Goal: Transaction & Acquisition: Subscribe to service/newsletter

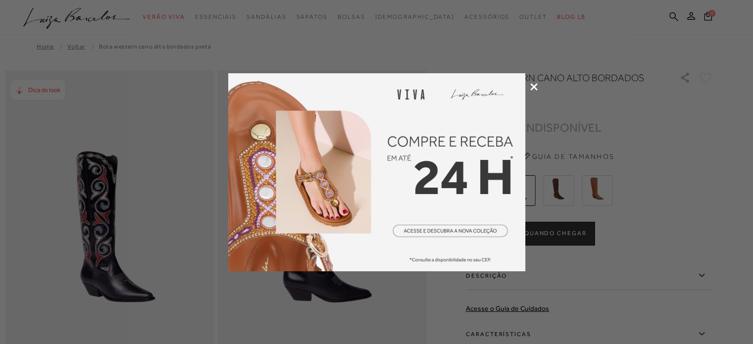
click at [535, 90] on icon at bounding box center [533, 86] width 7 height 7
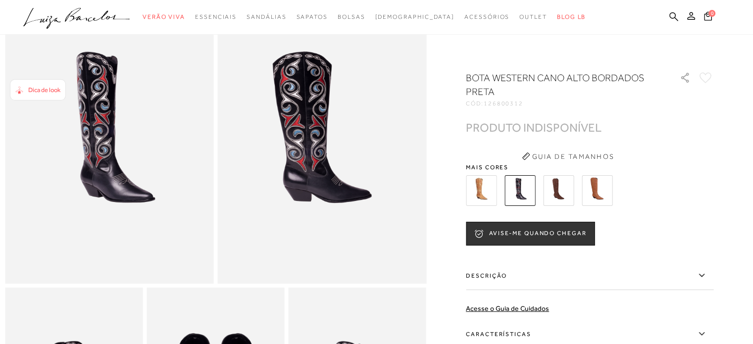
scroll to position [99, 0]
click at [535, 237] on button "AVISE-ME QUANDO CHEGAR" at bounding box center [530, 234] width 129 height 24
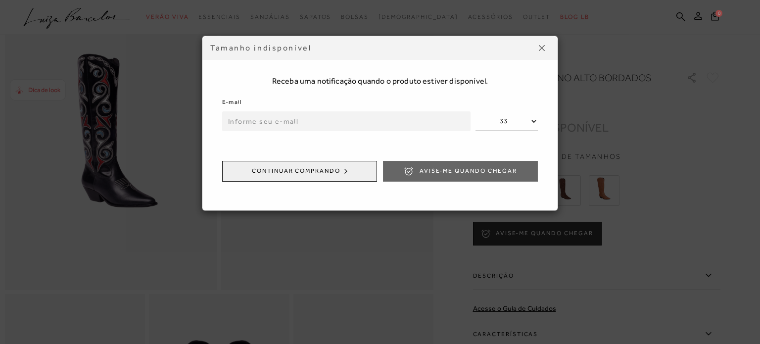
click at [310, 117] on input "email" at bounding box center [346, 121] width 248 height 20
type input "marcelaanbluye94@gmail.com"
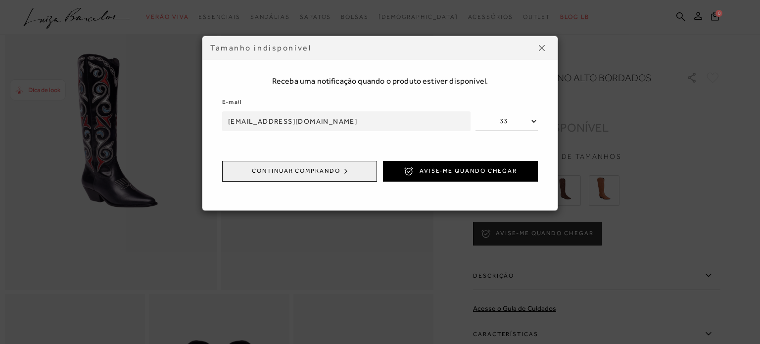
click at [538, 132] on div "Receba uma notificação quando o produto estiver disponível. E-mail marcelaanblu…" at bounding box center [379, 123] width 335 height 154
click at [536, 126] on select "33 34 35 36 37 38 39" at bounding box center [506, 121] width 62 height 20
select select
click at [475, 111] on select "33 34 35 36 37 38 39" at bounding box center [506, 121] width 62 height 20
click at [459, 175] on button "Avise-me quando chegar" at bounding box center [460, 171] width 155 height 21
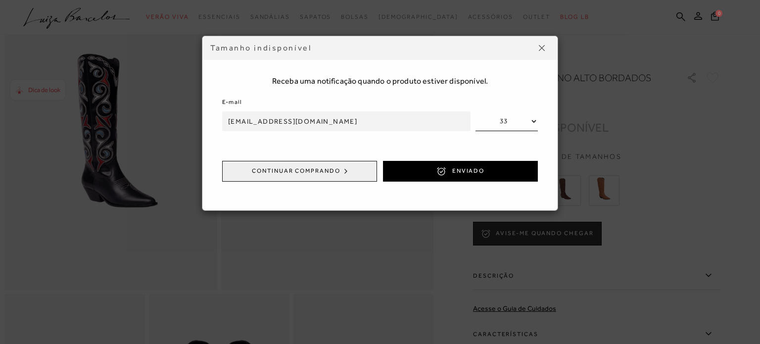
click at [544, 48] on img at bounding box center [542, 48] width 6 height 6
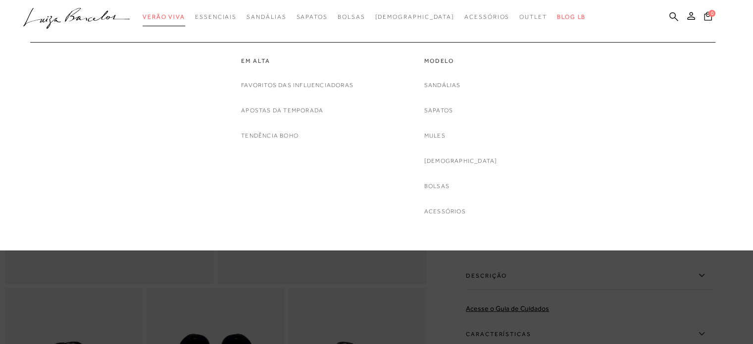
click at [185, 15] on span "Verão Viva" at bounding box center [164, 16] width 43 height 7
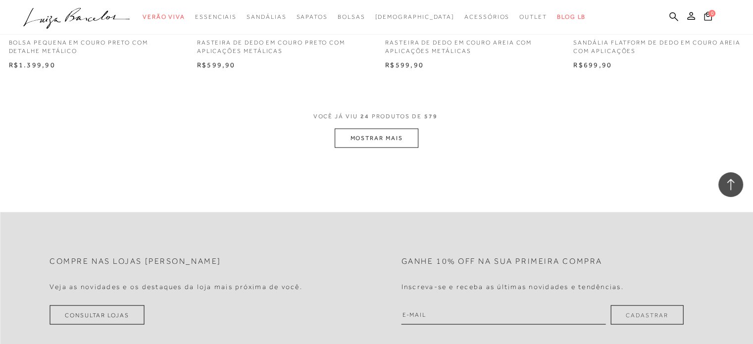
scroll to position [2078, 0]
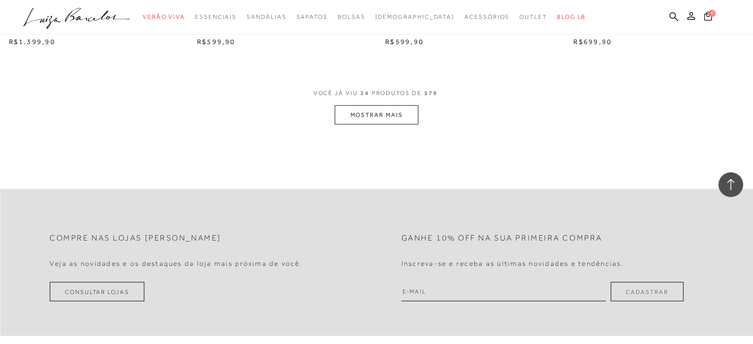
click at [376, 113] on button "MOSTRAR MAIS" at bounding box center [375, 114] width 83 height 19
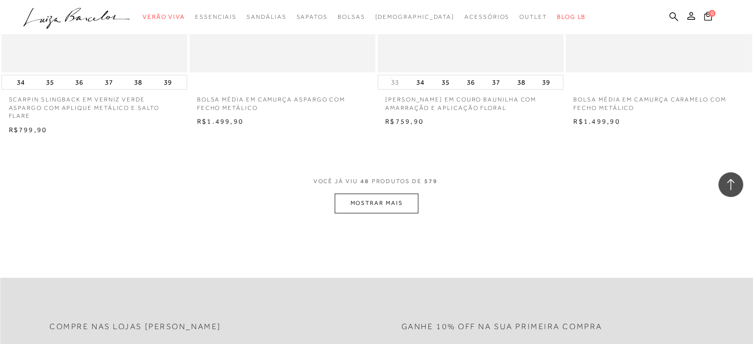
scroll to position [4057, 0]
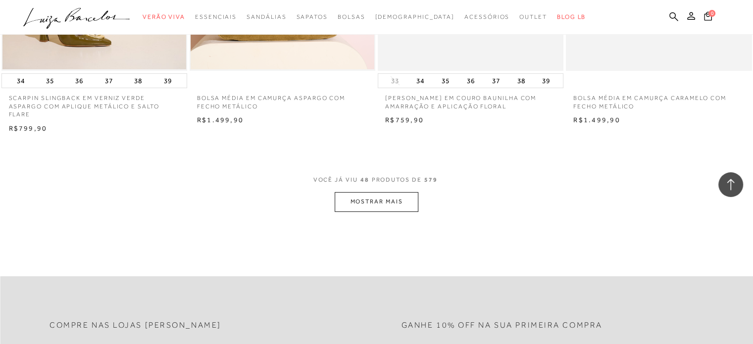
click at [399, 197] on button "MOSTRAR MAIS" at bounding box center [375, 201] width 83 height 19
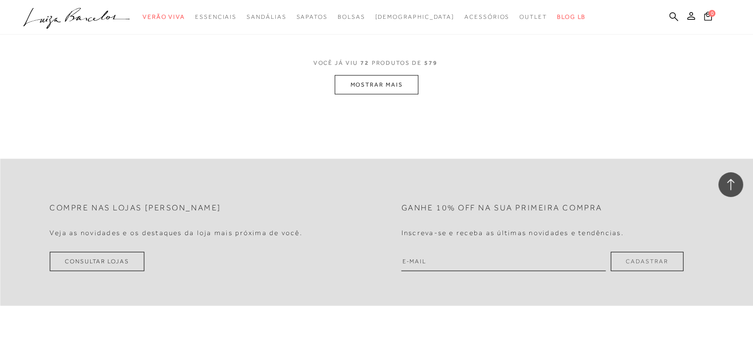
scroll to position [6234, 0]
click at [399, 80] on button "MOSTRAR MAIS" at bounding box center [375, 82] width 83 height 19
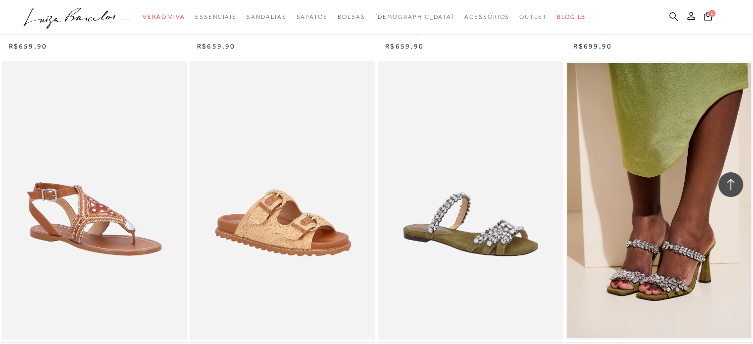
scroll to position [7224, 0]
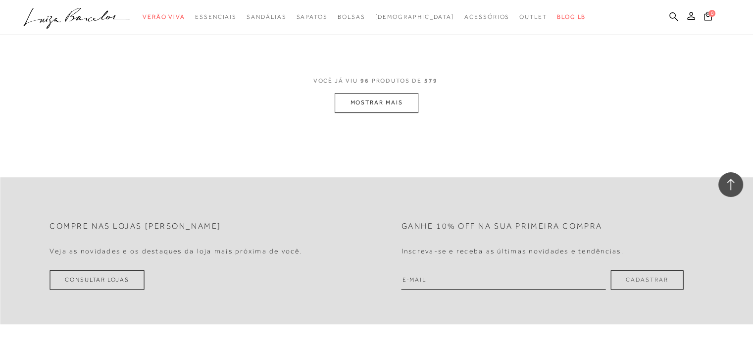
click at [380, 93] on button "MOSTRAR MAIS" at bounding box center [375, 102] width 83 height 19
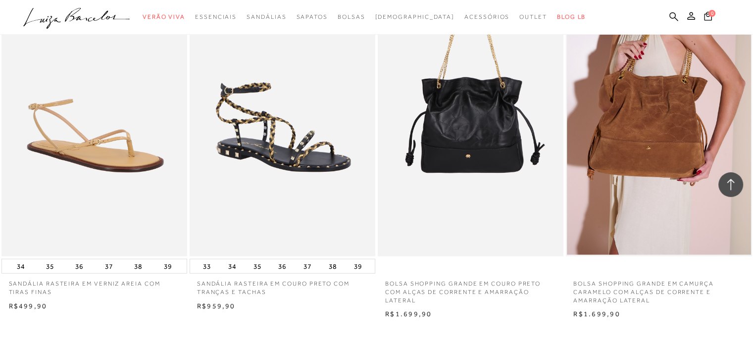
scroll to position [10242, 0]
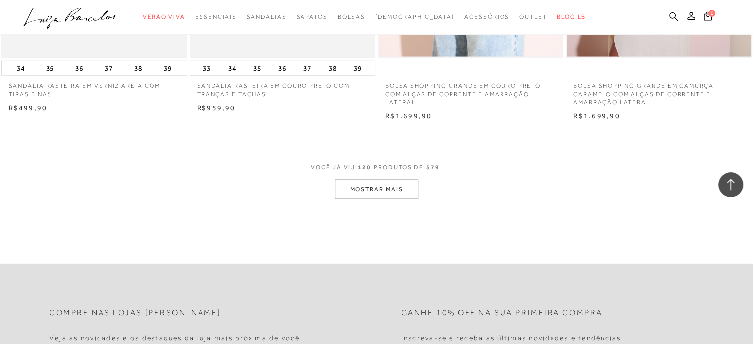
click at [371, 184] on button "MOSTRAR MAIS" at bounding box center [375, 189] width 83 height 19
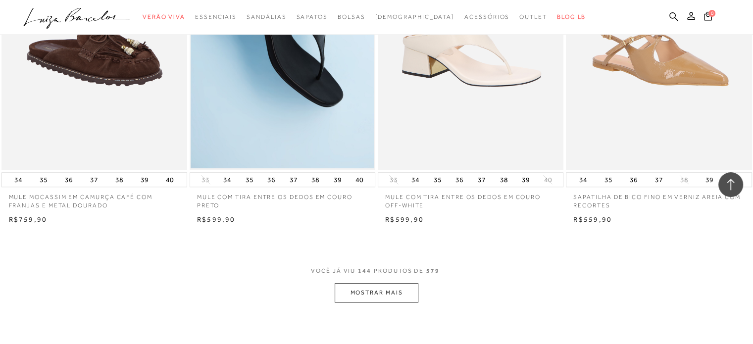
scroll to position [12370, 0]
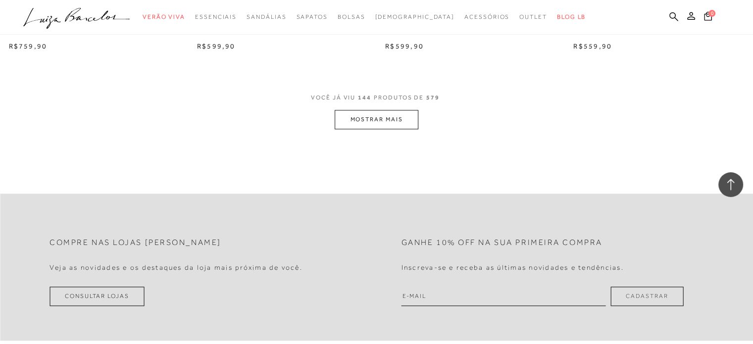
click at [365, 110] on button "MOSTRAR MAIS" at bounding box center [375, 119] width 83 height 19
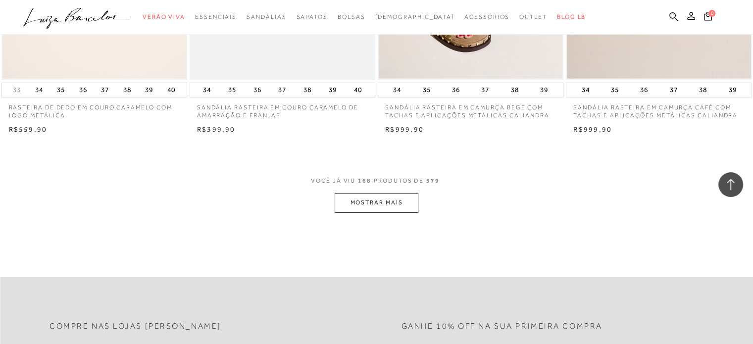
scroll to position [14349, 0]
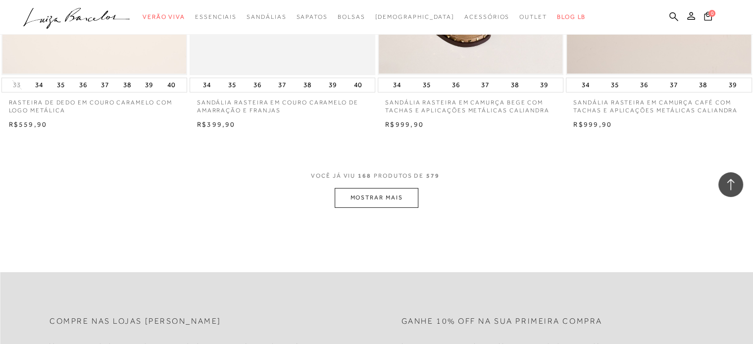
click at [395, 188] on button "MOSTRAR MAIS" at bounding box center [375, 197] width 83 height 19
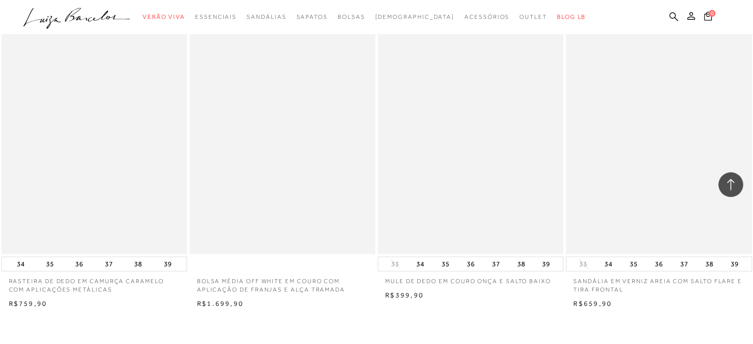
scroll to position [16427, 0]
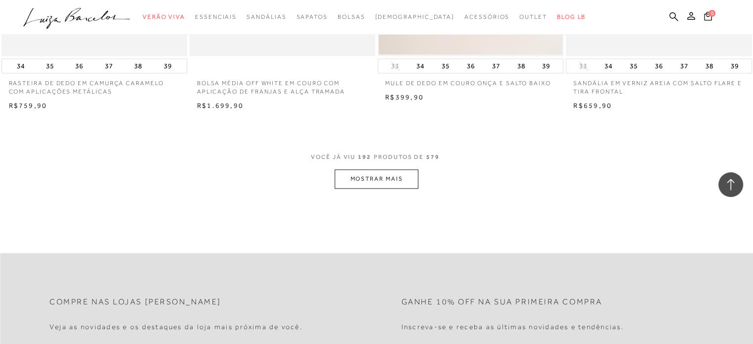
click at [413, 172] on button "MOSTRAR MAIS" at bounding box center [375, 178] width 83 height 19
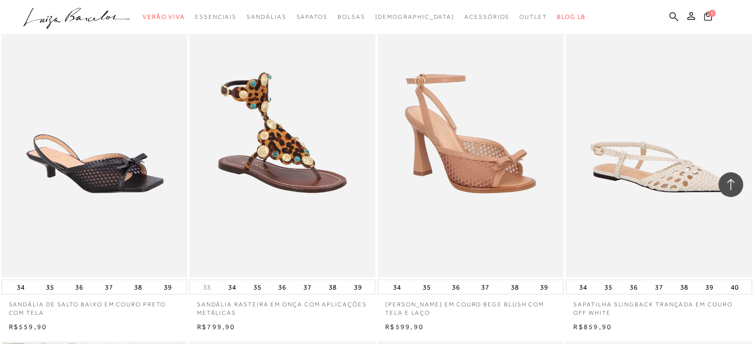
scroll to position [17576, 0]
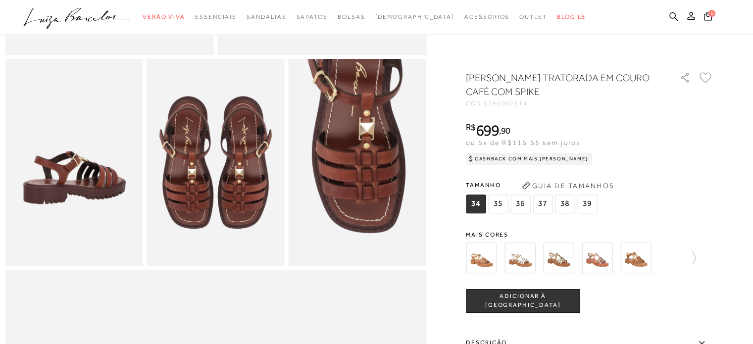
scroll to position [346, 0]
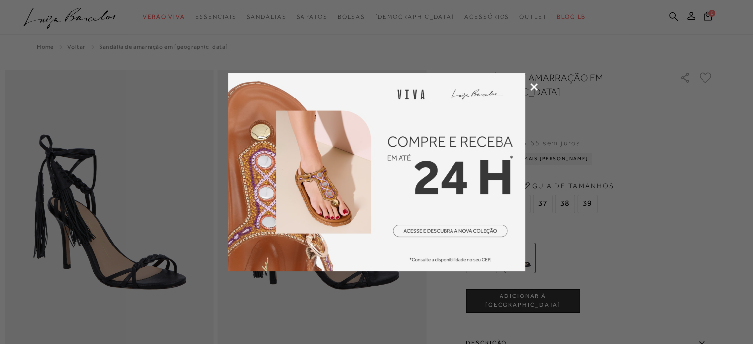
click at [536, 91] on div at bounding box center [376, 172] width 753 height 344
click at [531, 86] on icon at bounding box center [533, 86] width 7 height 7
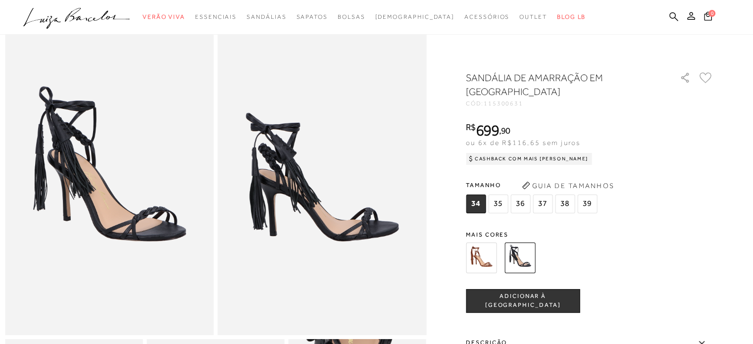
scroll to position [49, 0]
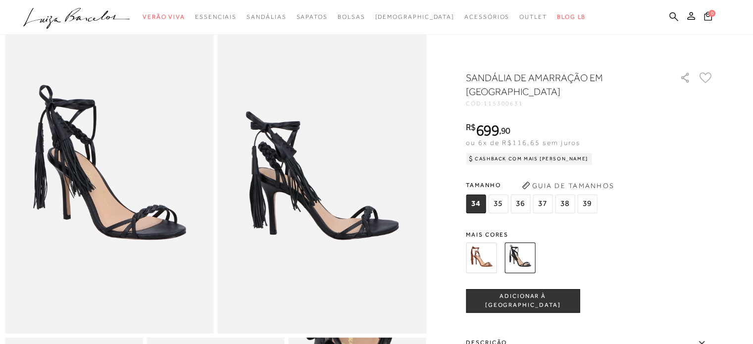
click at [482, 269] on img at bounding box center [481, 257] width 31 height 31
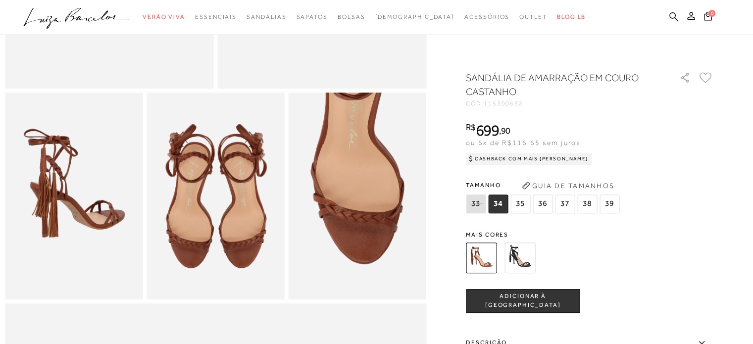
scroll to position [297, 0]
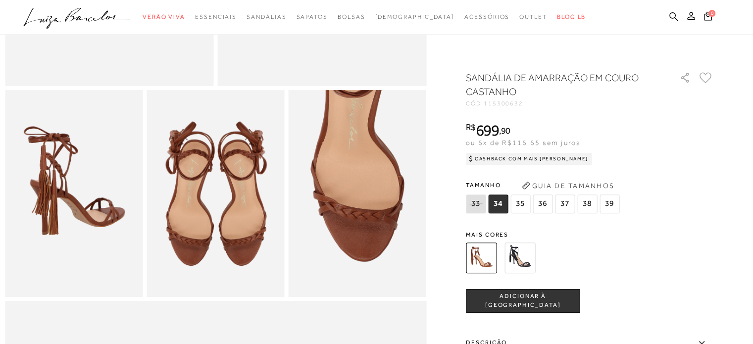
click at [521, 248] on img at bounding box center [519, 257] width 31 height 31
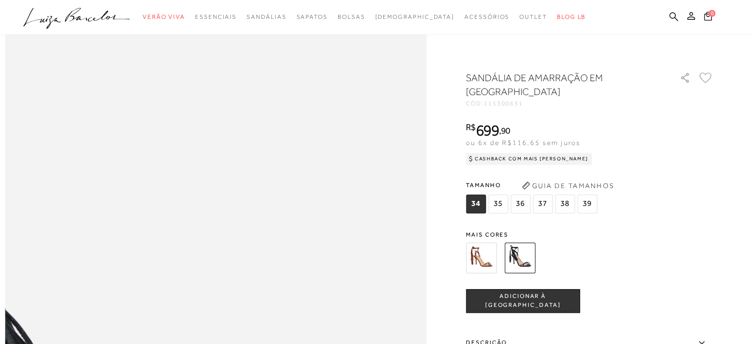
scroll to position [792, 0]
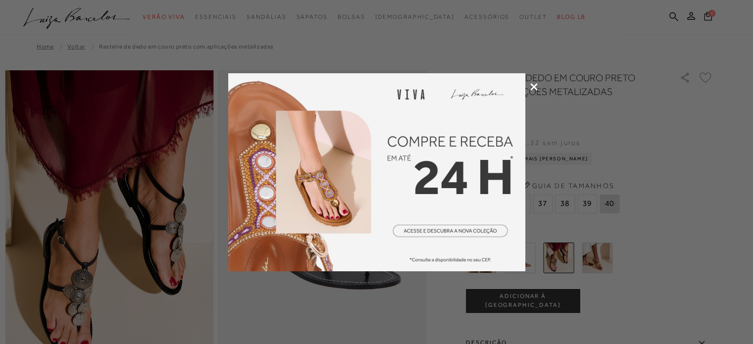
click at [535, 89] on icon at bounding box center [533, 86] width 7 height 7
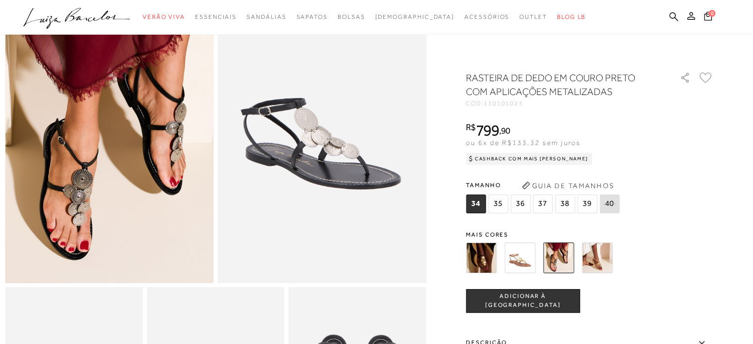
scroll to position [99, 0]
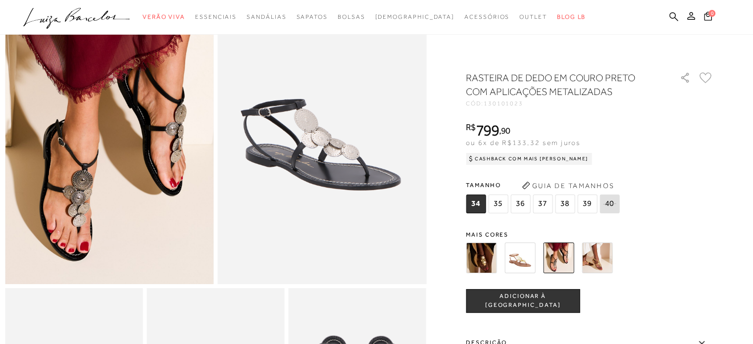
click at [532, 264] on img at bounding box center [519, 257] width 31 height 31
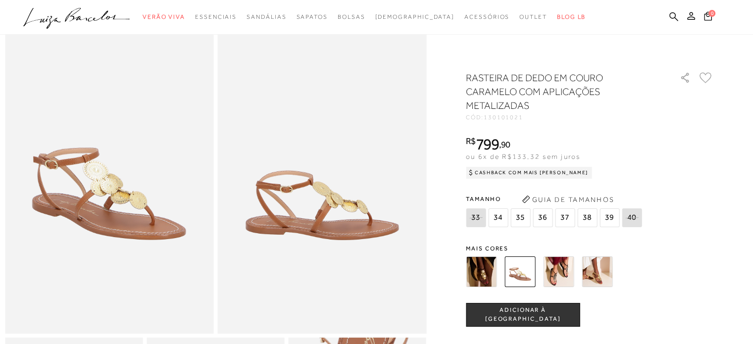
scroll to position [99, 0]
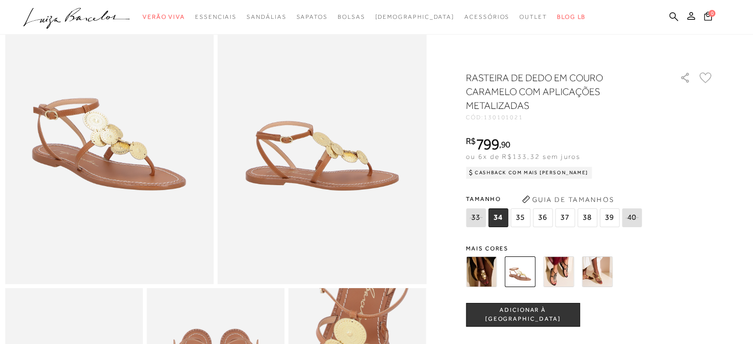
click at [560, 277] on img at bounding box center [558, 271] width 31 height 31
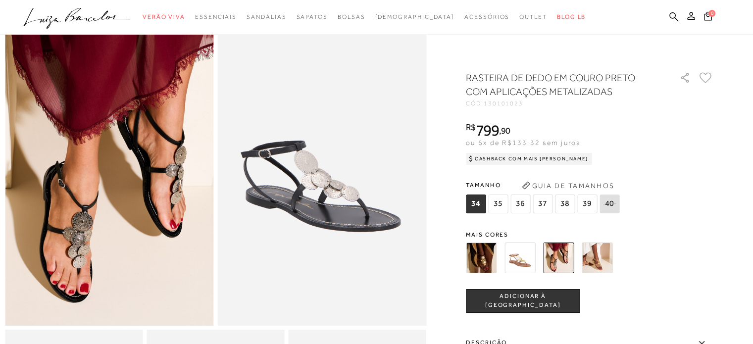
scroll to position [148, 0]
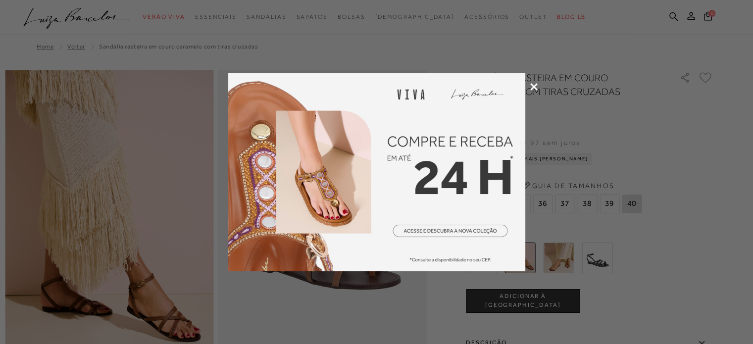
click at [530, 85] on icon at bounding box center [533, 86] width 7 height 7
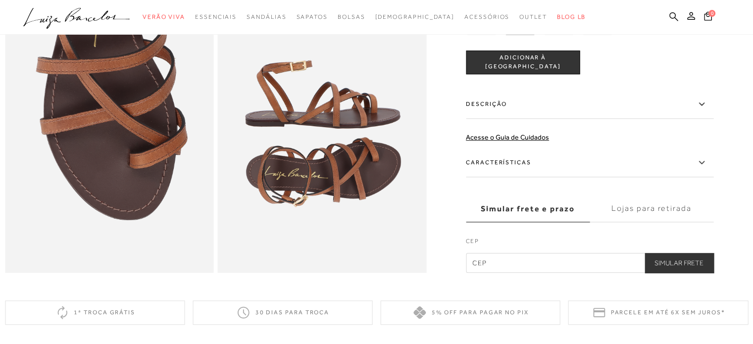
scroll to position [544, 0]
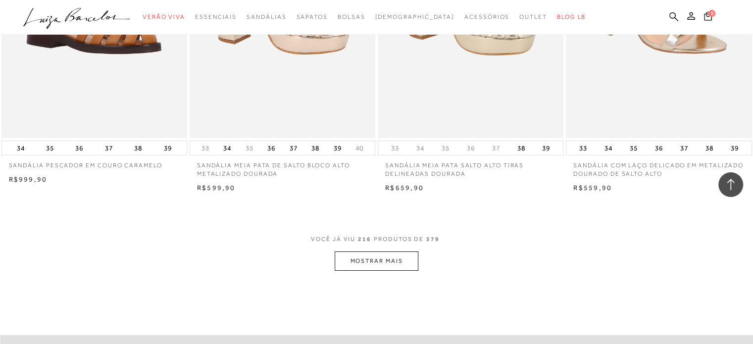
scroll to position [18417, 0]
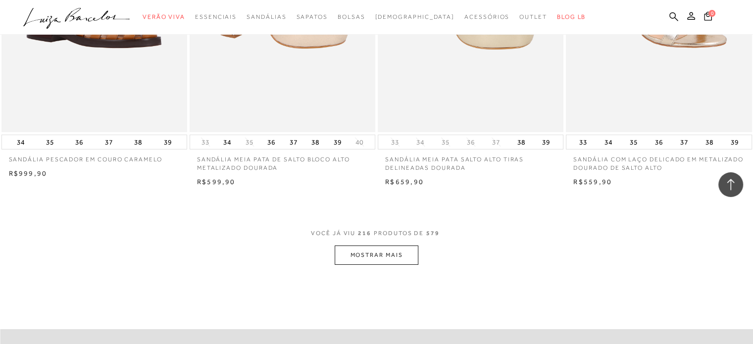
click at [397, 245] on button "MOSTRAR MAIS" at bounding box center [375, 254] width 83 height 19
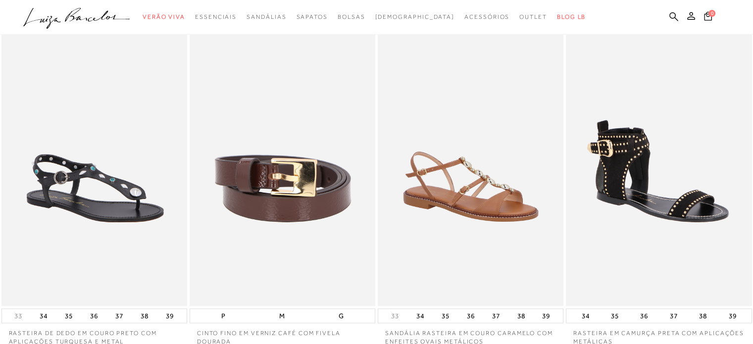
scroll to position [0, 0]
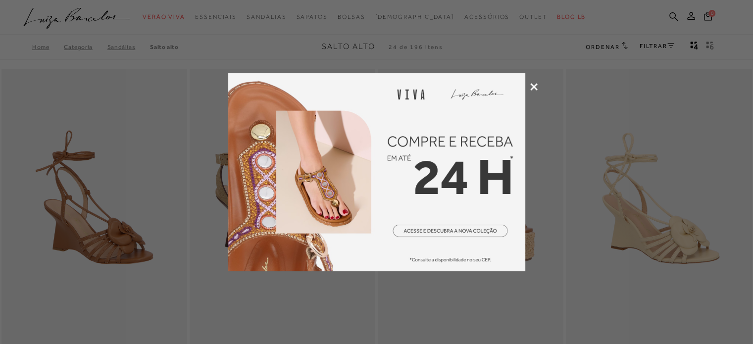
click at [532, 87] on icon at bounding box center [533, 86] width 7 height 7
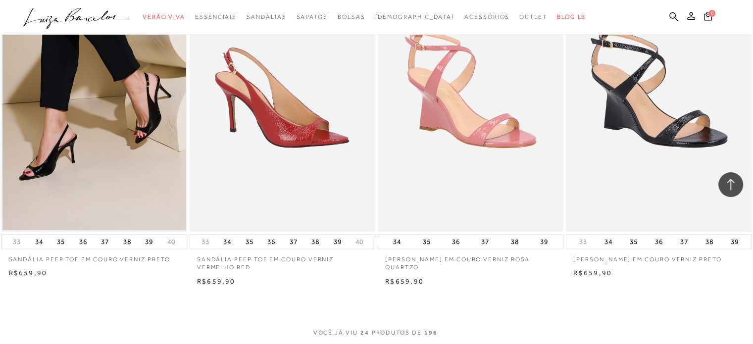
scroll to position [1781, 0]
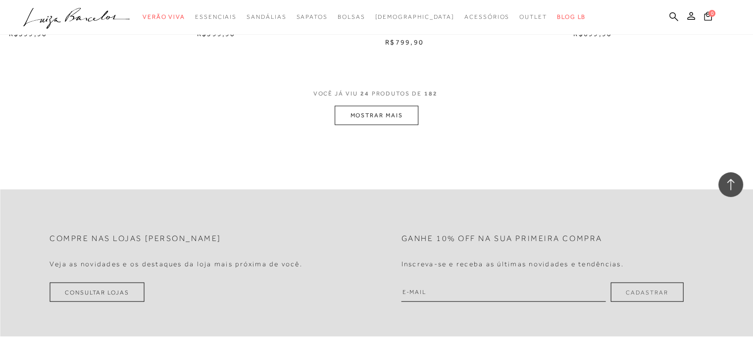
scroll to position [2078, 0]
click at [410, 112] on button "MOSTRAR MAIS" at bounding box center [375, 114] width 83 height 19
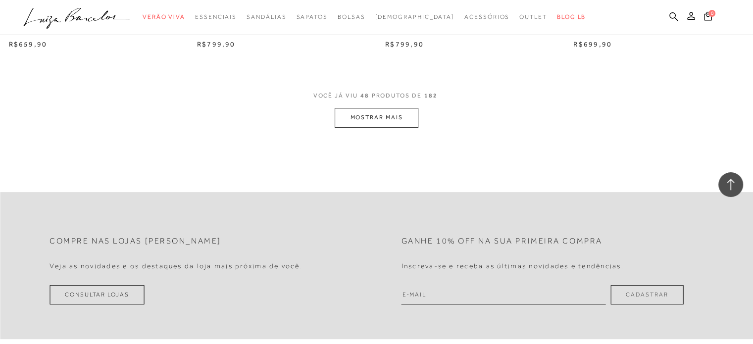
scroll to position [4156, 0]
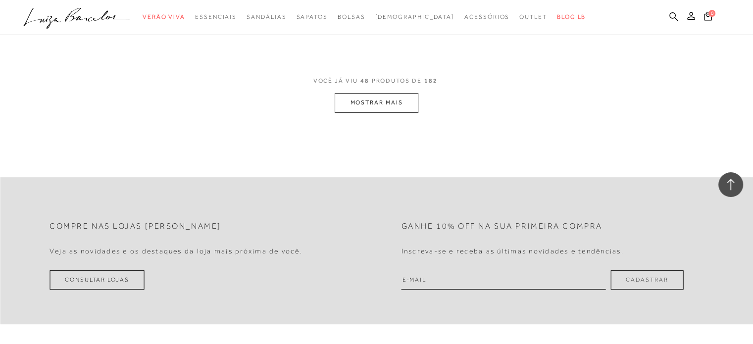
click at [366, 98] on button "MOSTRAR MAIS" at bounding box center [375, 102] width 83 height 19
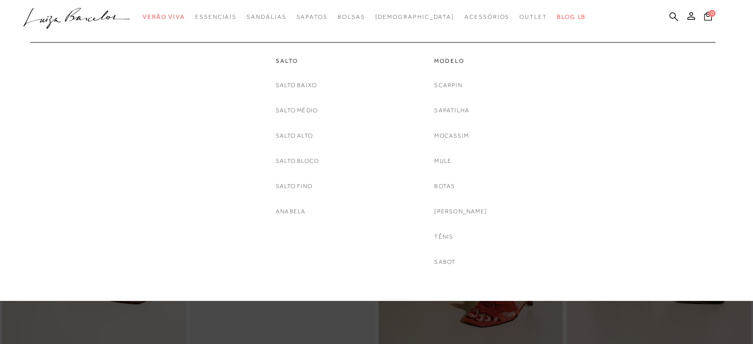
scroll to position [2291, 0]
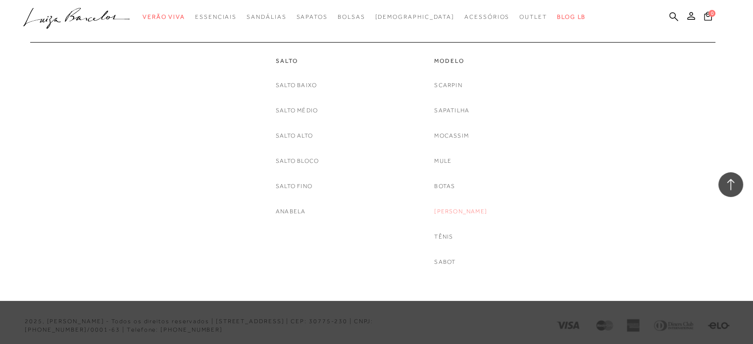
click at [447, 35] on div "categoryHeader .a{fill-rule:evenodd;} Verão Viva Em alta Favoritos das Influenc…" at bounding box center [369, 17] width 753 height 35
click at [466, 212] on link "[PERSON_NAME]" at bounding box center [460, 211] width 53 height 10
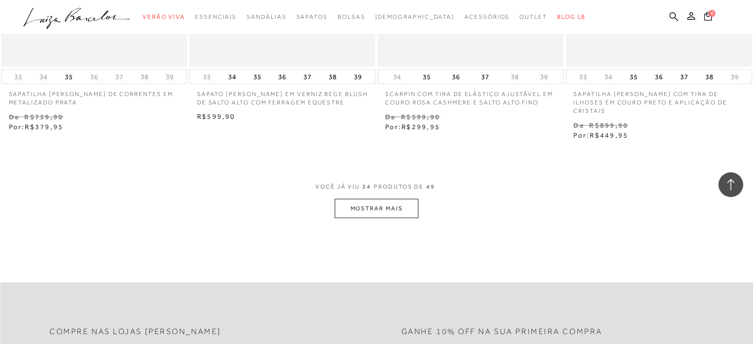
scroll to position [2078, 0]
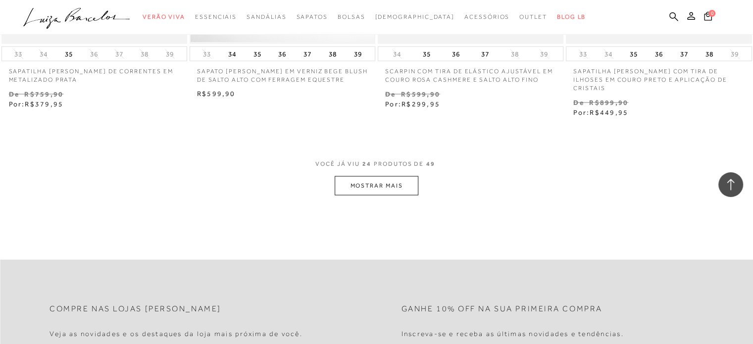
click at [364, 178] on button "MOSTRAR MAIS" at bounding box center [375, 185] width 83 height 19
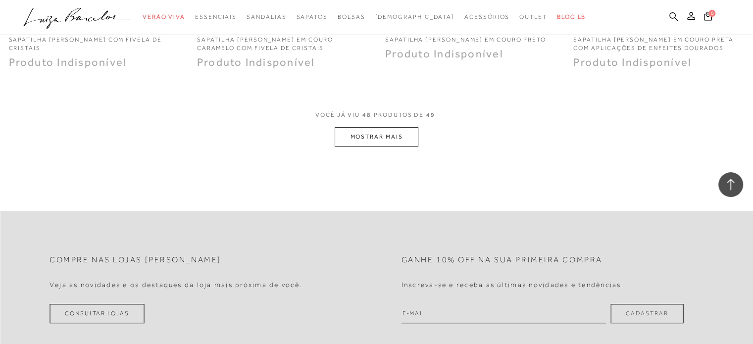
scroll to position [4255, 0]
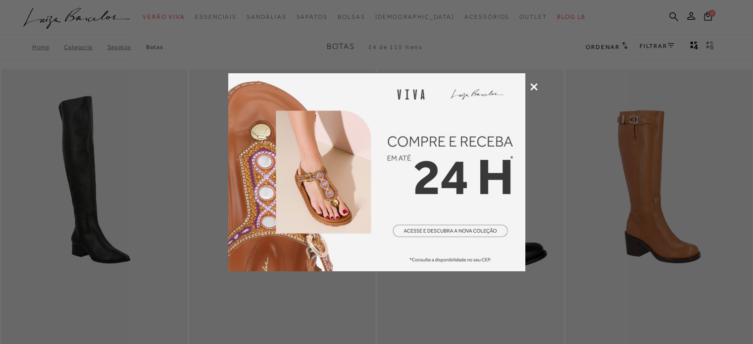
click at [532, 88] on icon at bounding box center [533, 86] width 7 height 7
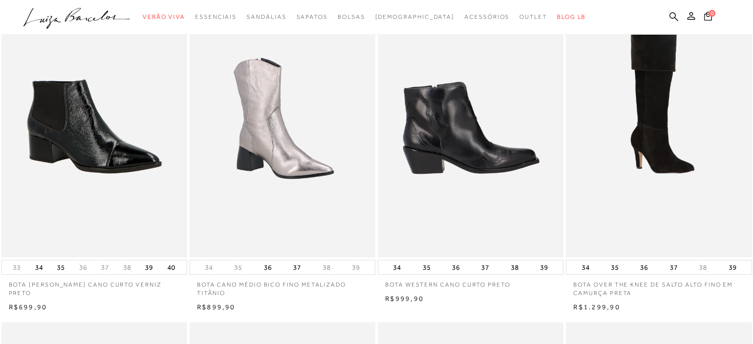
scroll to position [445, 0]
